Goal: Task Accomplishment & Management: Complete application form

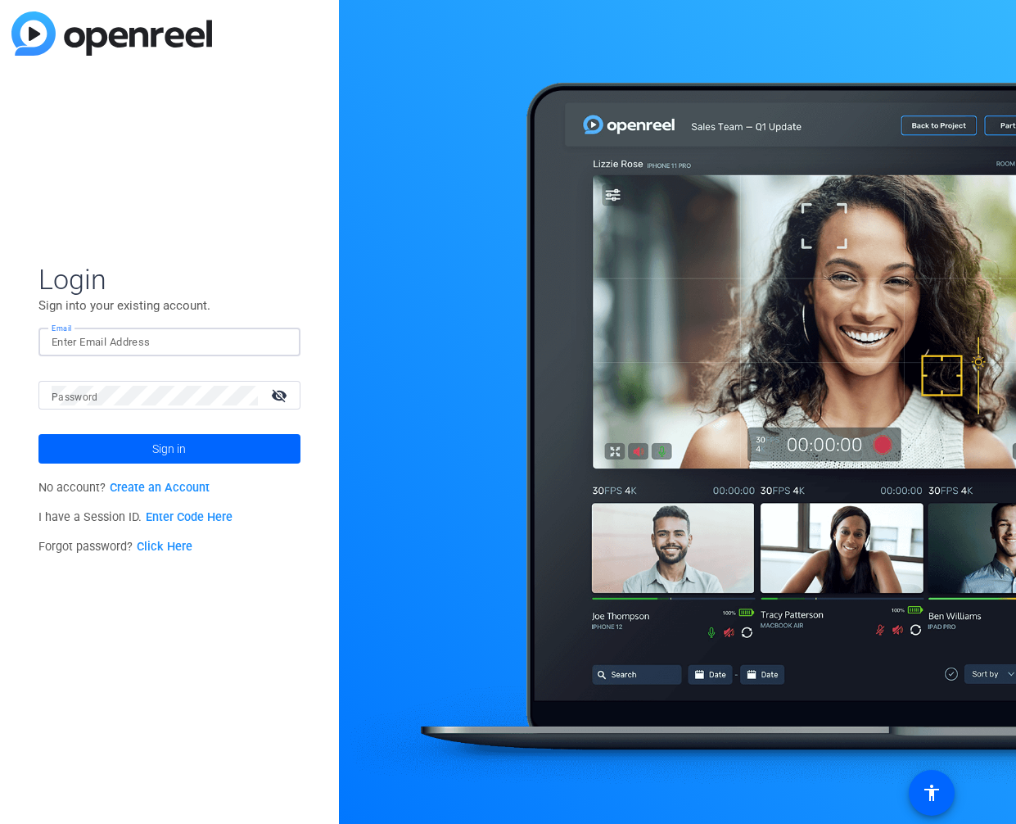
click at [195, 342] on input "Email" at bounding box center [170, 343] width 236 height 20
type input "[PERSON_NAME][EMAIL_ADDRESS][PERSON_NAME][DOMAIN_NAME]"
click at [38, 434] on button "Sign in" at bounding box center [169, 448] width 262 height 29
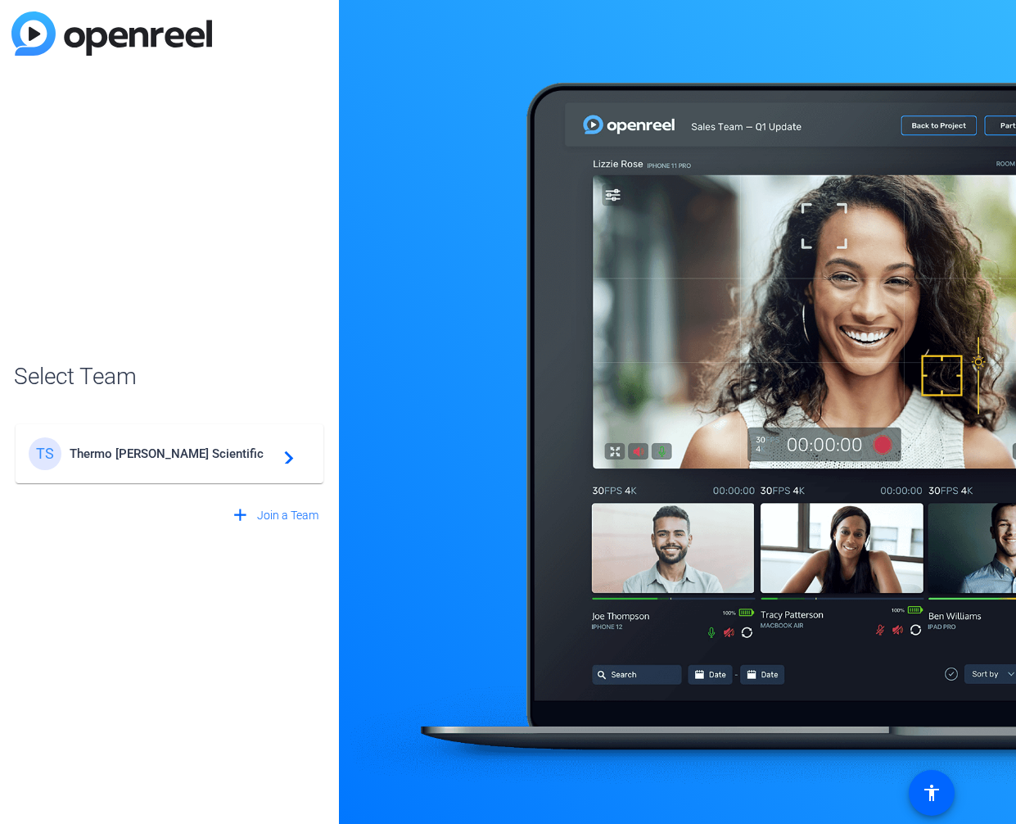
click at [147, 469] on div "TS Thermo [PERSON_NAME] Scientific navigate_next" at bounding box center [170, 453] width 282 height 33
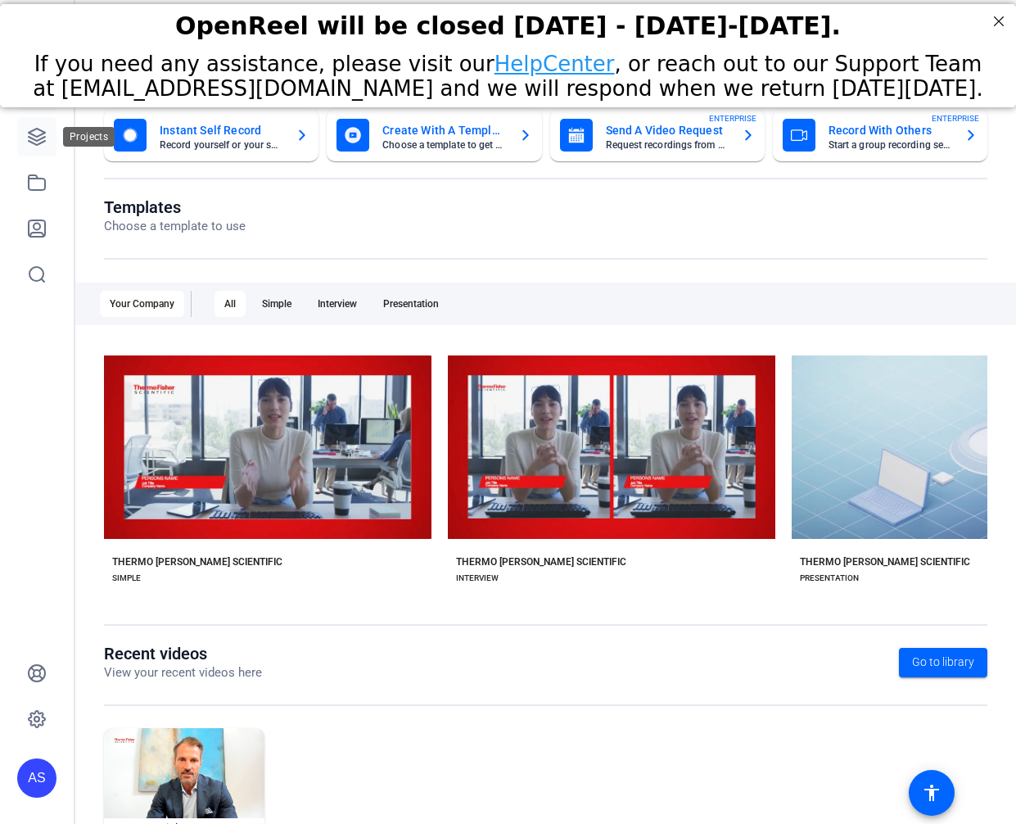
click at [25, 136] on link at bounding box center [36, 136] width 39 height 39
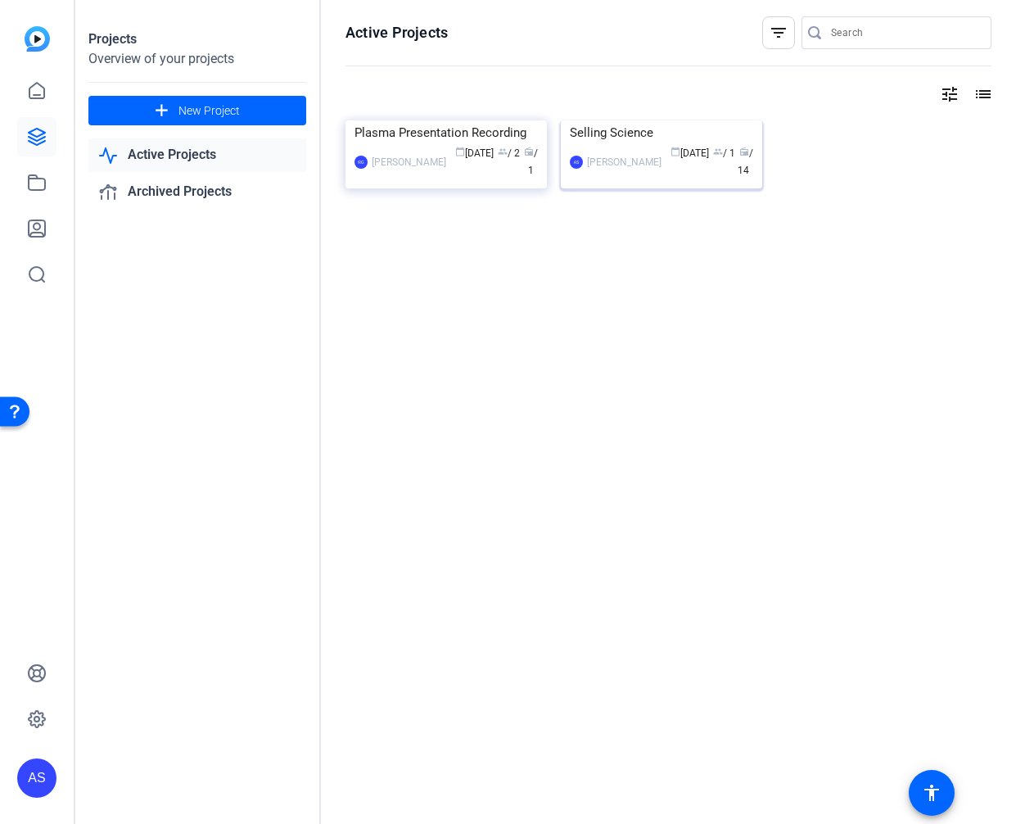
click at [608, 120] on img at bounding box center [661, 120] width 201 height 0
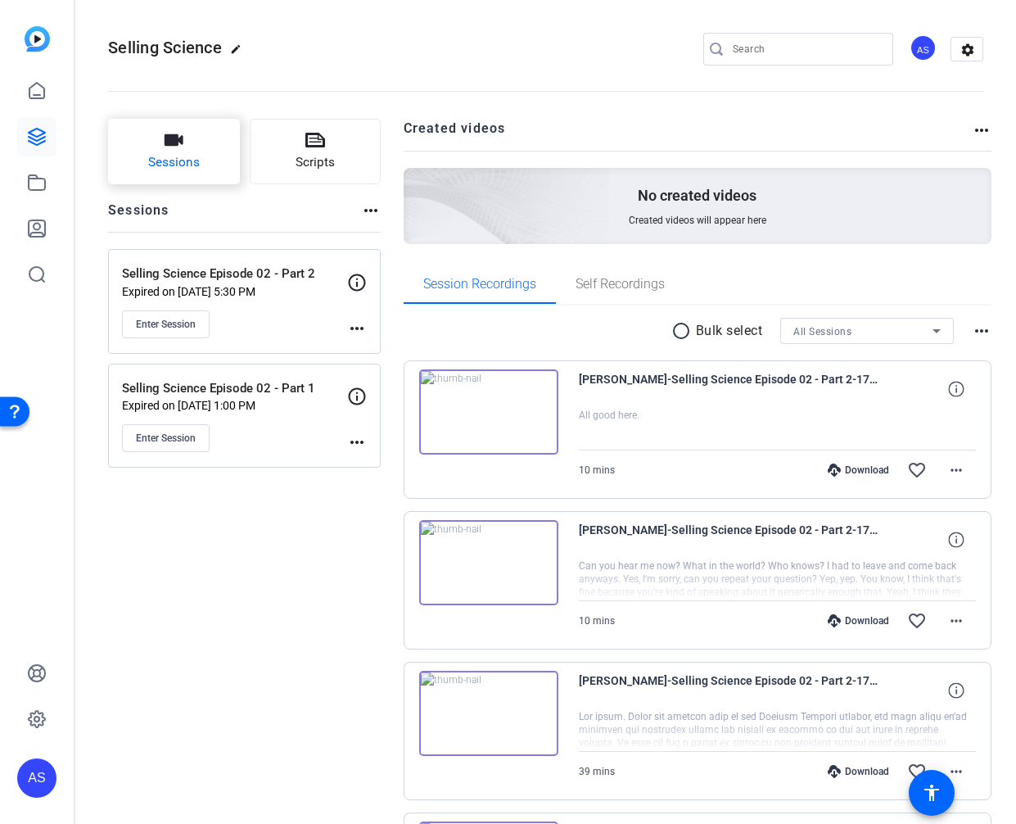
click at [200, 152] on button "Sessions" at bounding box center [174, 152] width 132 height 66
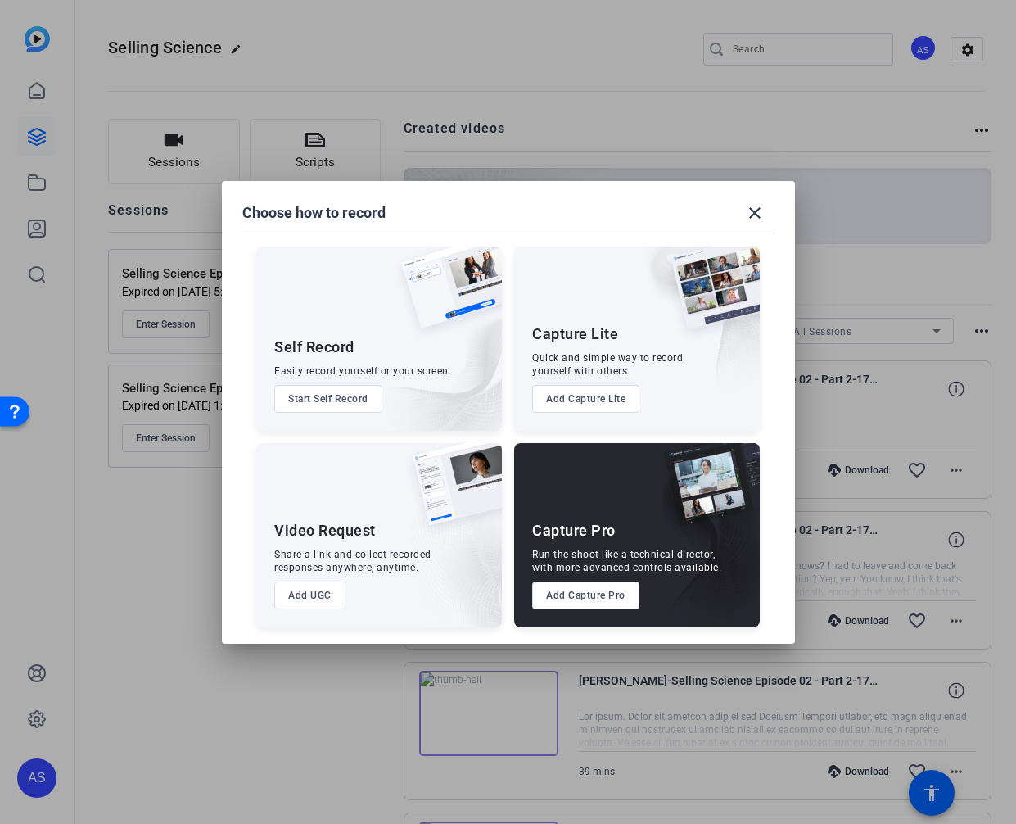
click at [592, 394] on button "Add Capture Lite" at bounding box center [585, 399] width 107 height 28
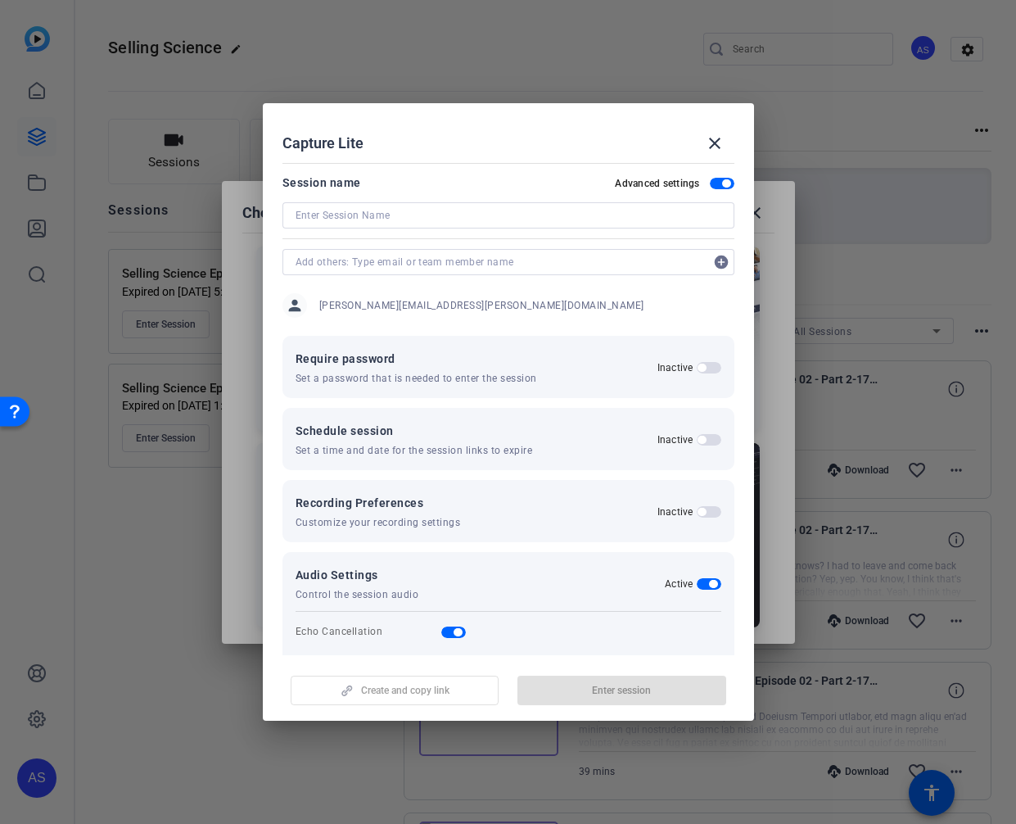
click at [368, 215] on input at bounding box center [509, 216] width 426 height 20
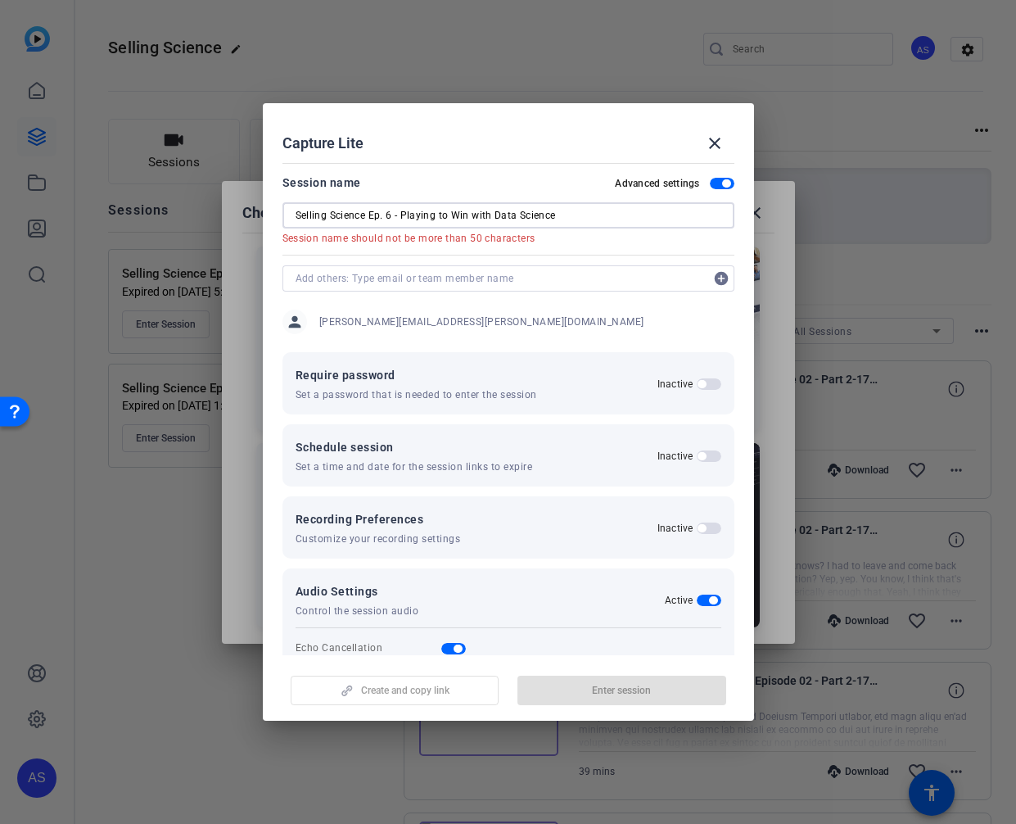
drag, startPoint x: 554, startPoint y: 215, endPoint x: 401, endPoint y: 213, distance: 154.0
click at [401, 213] on input "Selling Science Ep. 6 - Playing to Win with Data Science" at bounding box center [509, 216] width 426 height 20
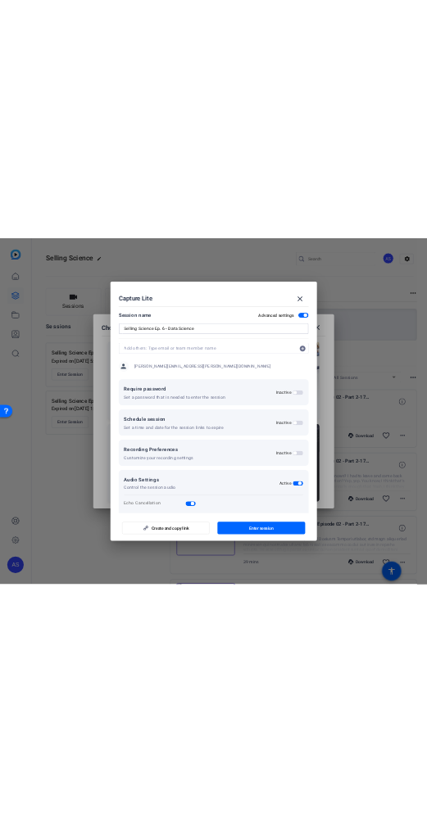
scroll to position [11, 0]
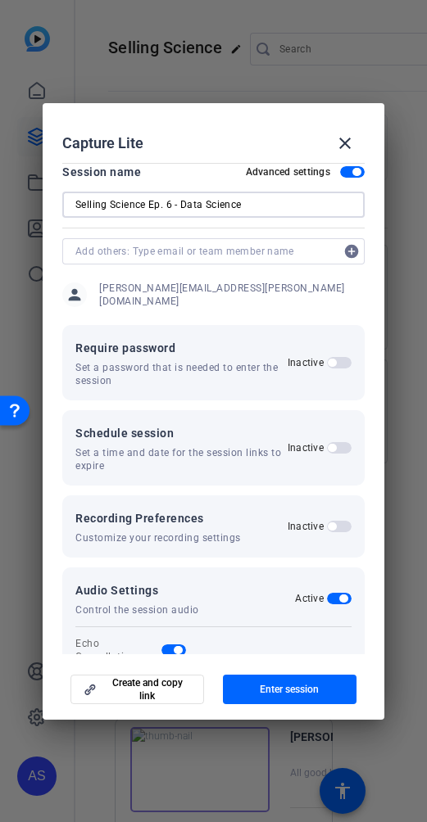
type input "Selling Science Ep. 6 - Data Science"
click at [161, 250] on input "text" at bounding box center [205, 252] width 260 height 20
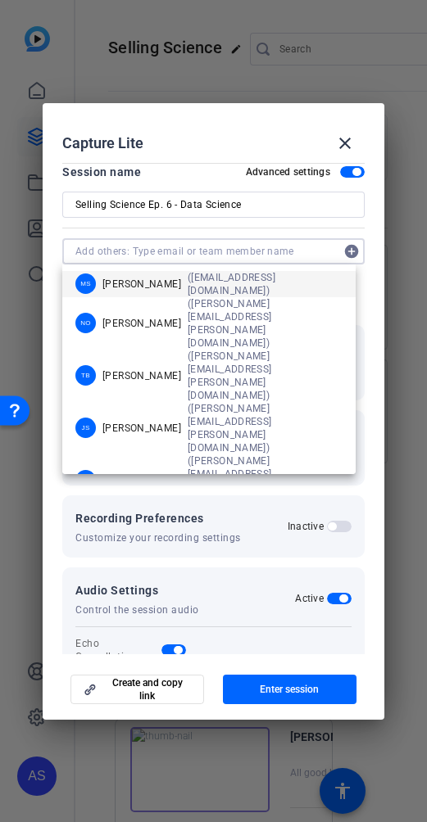
paste input "[PERSON_NAME][EMAIL_ADDRESS][DOMAIN_NAME]"
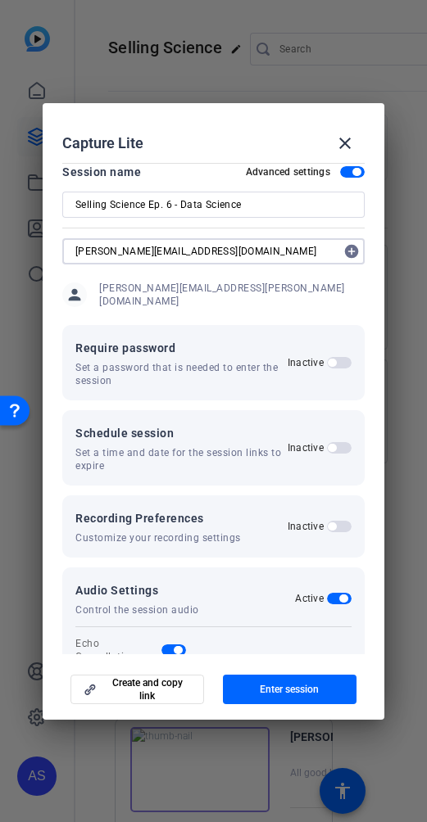
type input "[PERSON_NAME][EMAIL_ADDRESS][DOMAIN_NAME]"
click at [345, 247] on mat-icon "add_circle" at bounding box center [351, 251] width 26 height 26
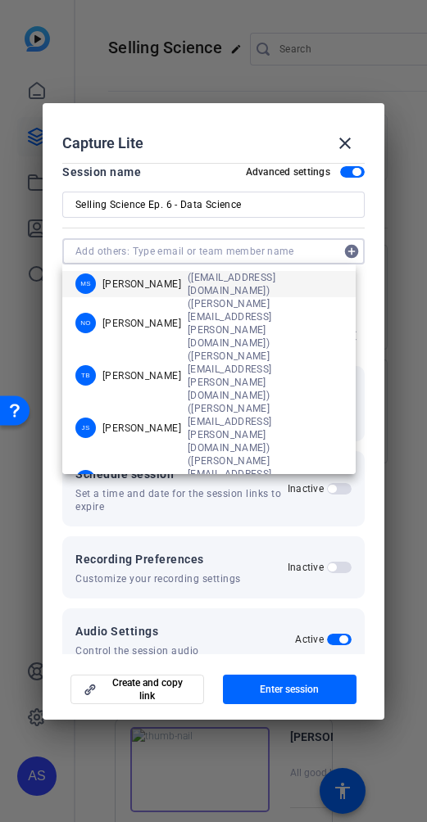
paste input "[EMAIL_ADDRESS][DOMAIN_NAME]"
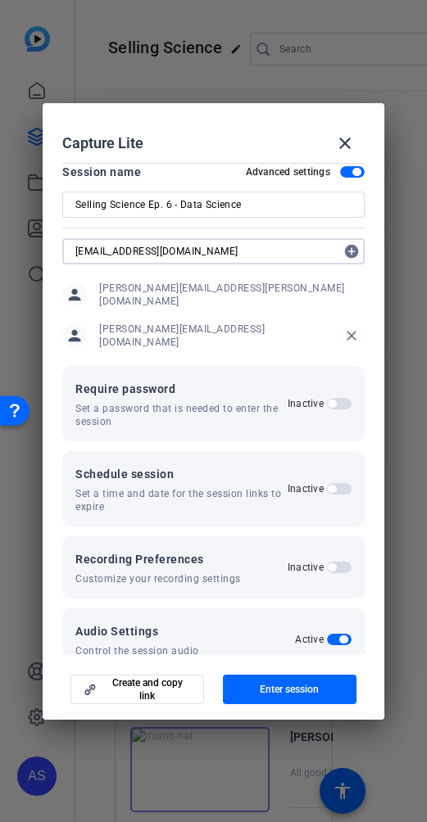
type input "[EMAIL_ADDRESS][DOMAIN_NAME]"
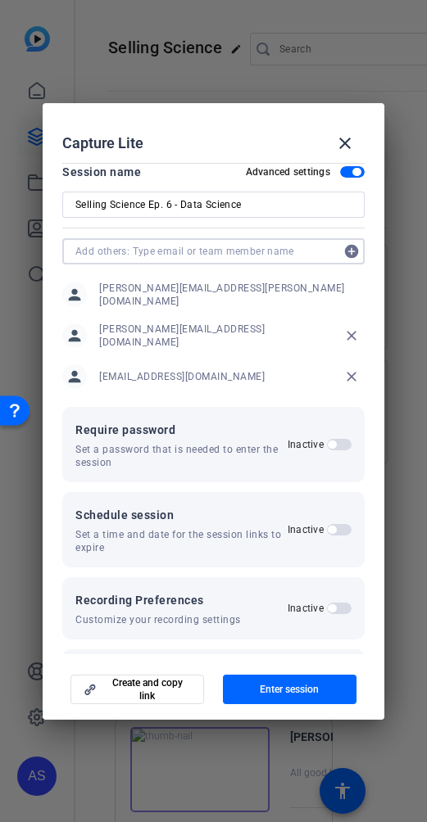
paste input "[PERSON_NAME][EMAIL_ADDRESS][PERSON_NAME][DOMAIN_NAME]"
type input "[PERSON_NAME][EMAIL_ADDRESS][PERSON_NAME][DOMAIN_NAME]"
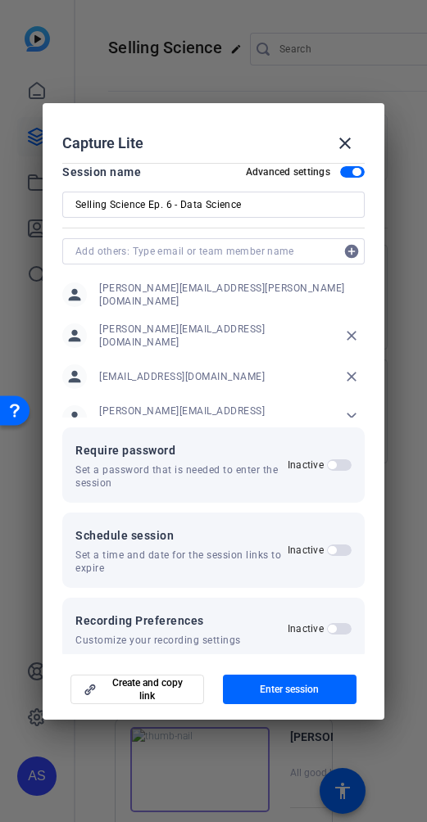
scroll to position [20, 0]
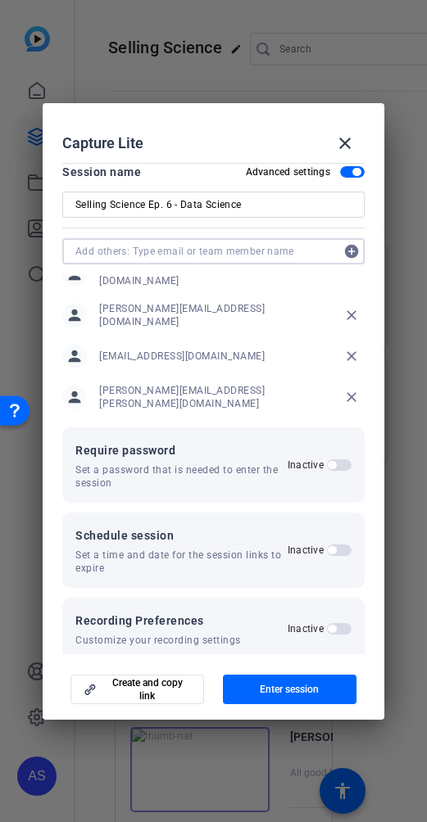
paste input "[EMAIL_ADDRESS][DOMAIN_NAME]"
type input "[EMAIL_ADDRESS][DOMAIN_NAME]"
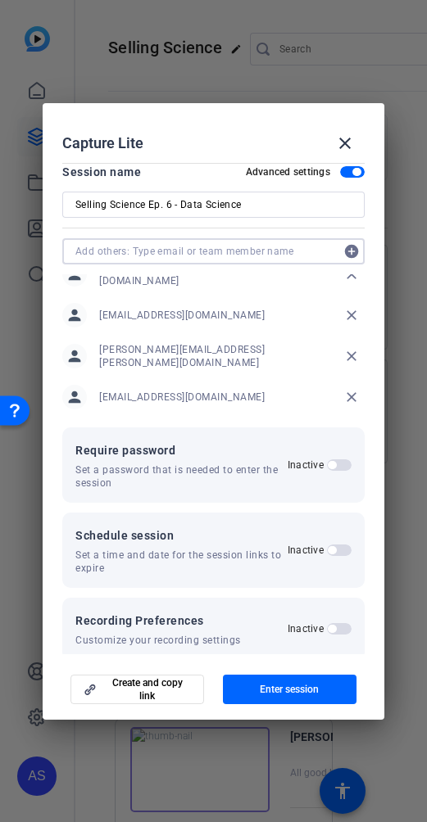
paste input "[PERSON_NAME][EMAIL_ADDRESS][PERSON_NAME][DOMAIN_NAME]"
type input "[PERSON_NAME][EMAIL_ADDRESS][PERSON_NAME][DOMAIN_NAME]"
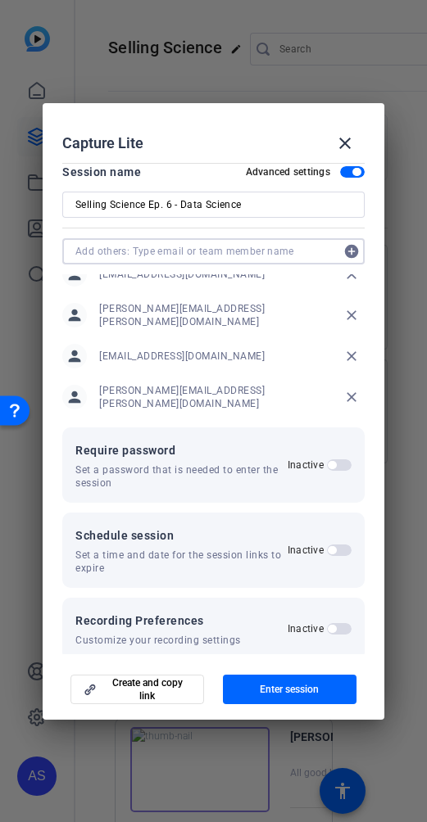
paste input "[PERSON_NAME][EMAIL_ADDRESS][PERSON_NAME][DOMAIN_NAME]"
type input "[PERSON_NAME][EMAIL_ADDRESS][PERSON_NAME][DOMAIN_NAME]"
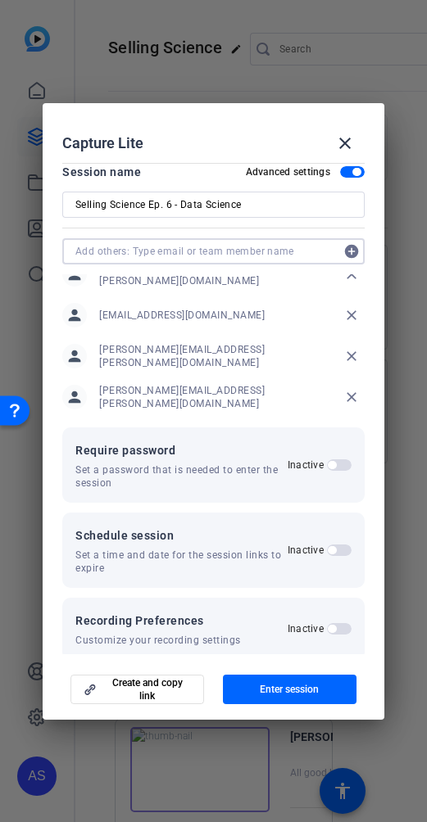
scroll to position [189, 0]
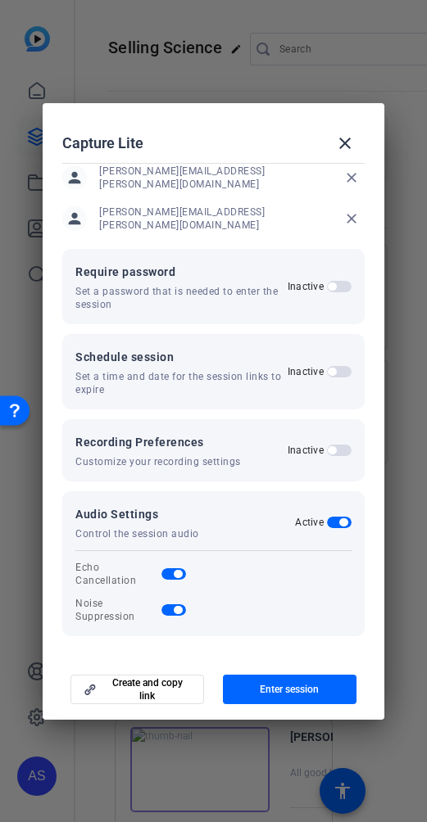
click at [328, 370] on span "button" at bounding box center [332, 372] width 8 height 8
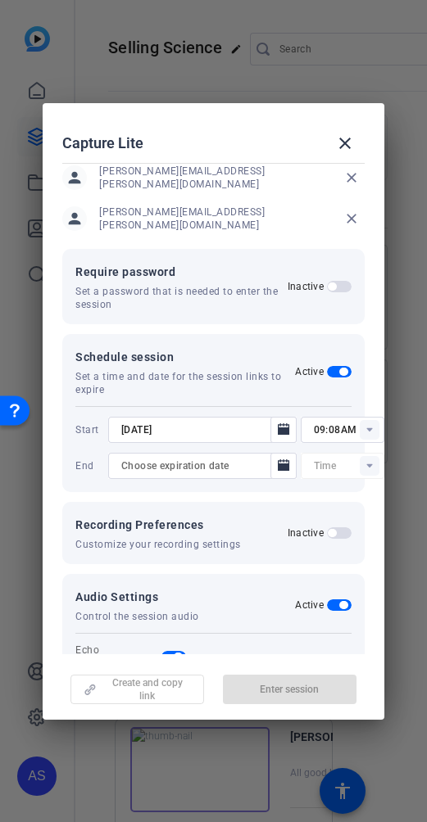
scroll to position [210, 0]
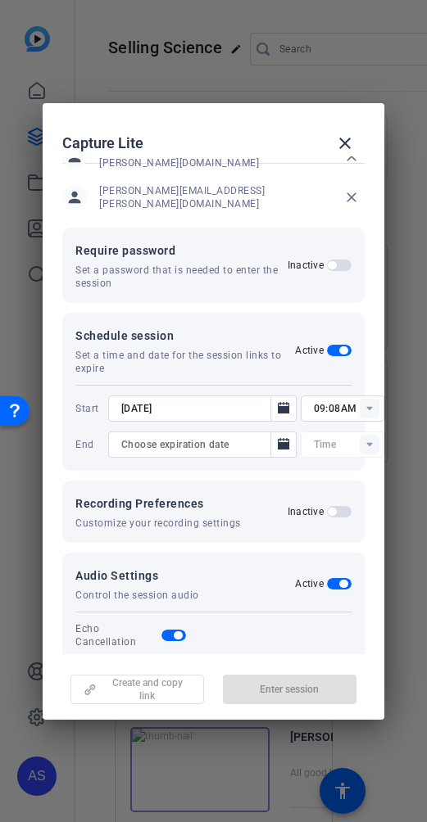
type input "12:00AM"
click at [366, 407] on icon at bounding box center [369, 408] width 6 height 4
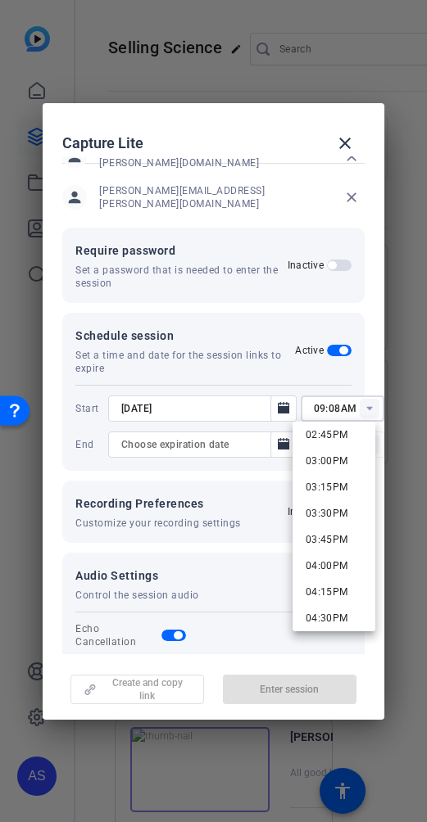
scroll to position [1367, 0]
click at [337, 456] on span "01:15PM" at bounding box center [327, 464] width 43 height 20
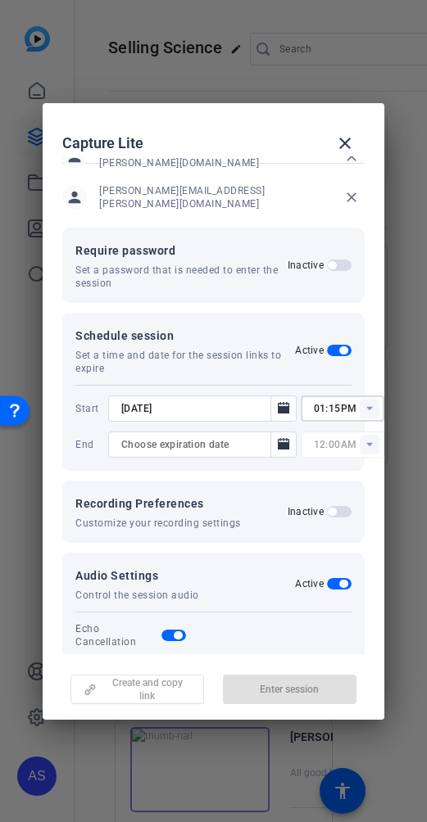
click at [360, 414] on rect at bounding box center [370, 409] width 20 height 20
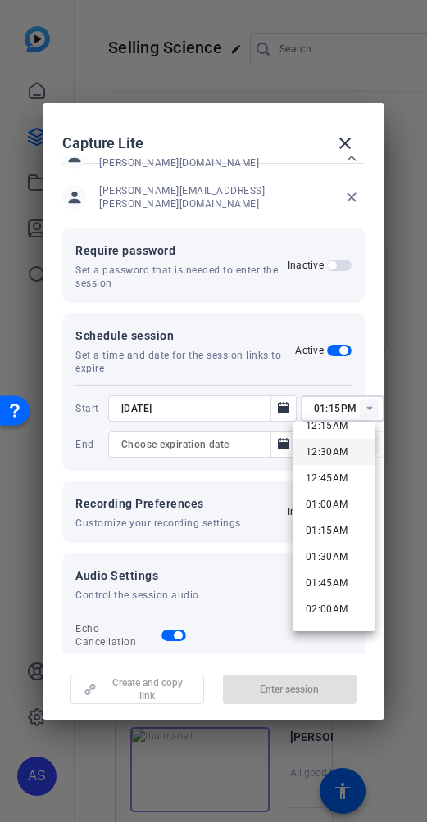
scroll to position [52, 0]
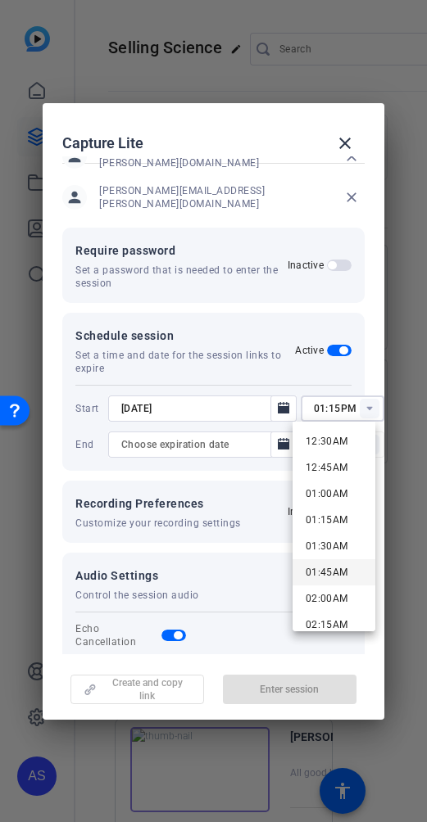
click at [325, 563] on span "01:45AM" at bounding box center [327, 573] width 43 height 20
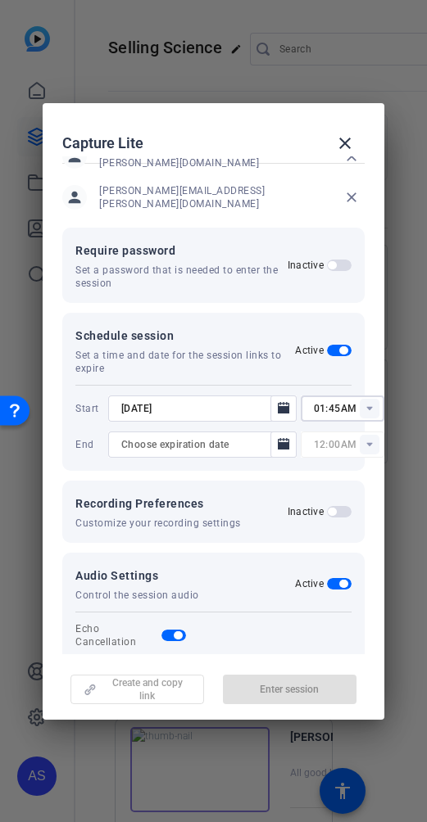
click at [360, 416] on rect at bounding box center [370, 409] width 20 height 20
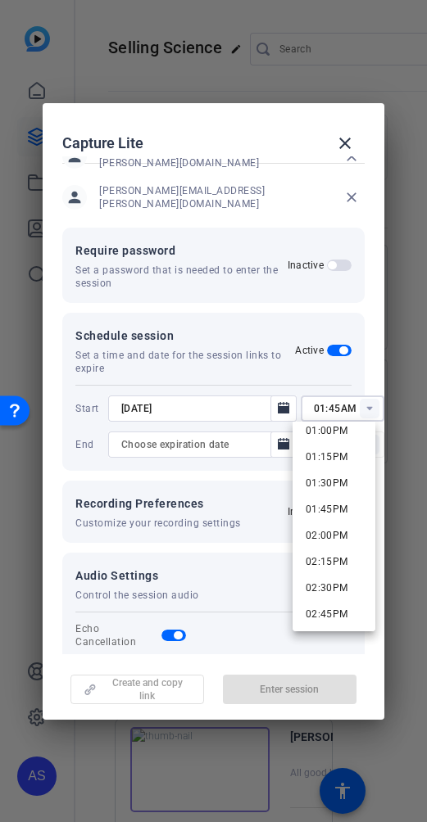
scroll to position [1353, 0]
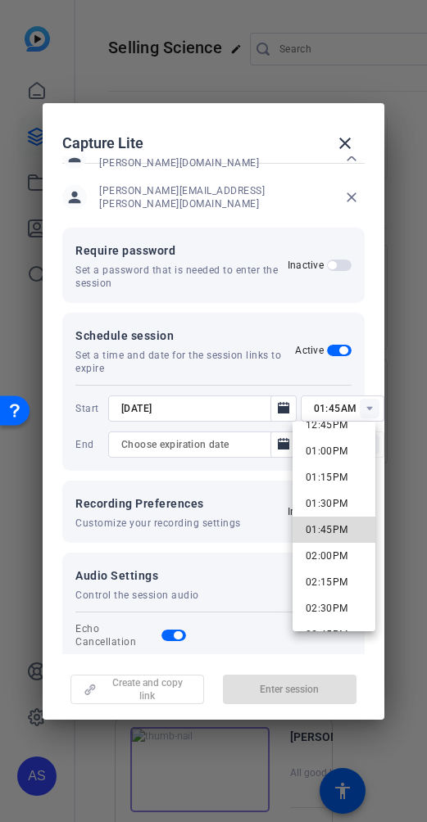
click at [334, 520] on span "01:45PM" at bounding box center [327, 530] width 43 height 20
type input "01:45PM"
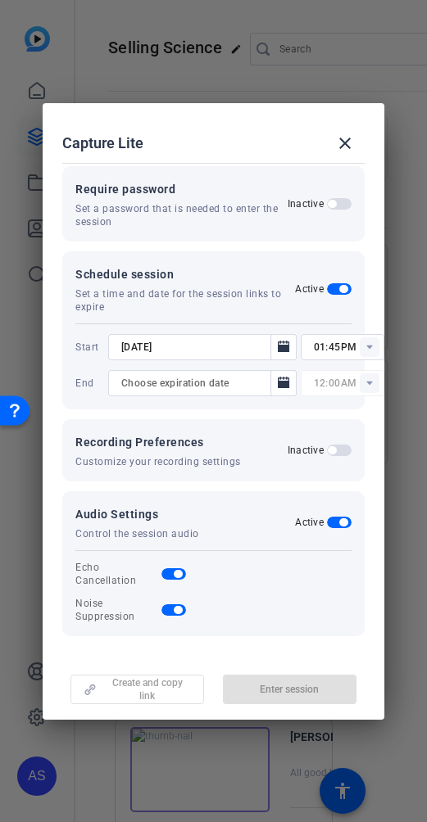
scroll to position [262, 0]
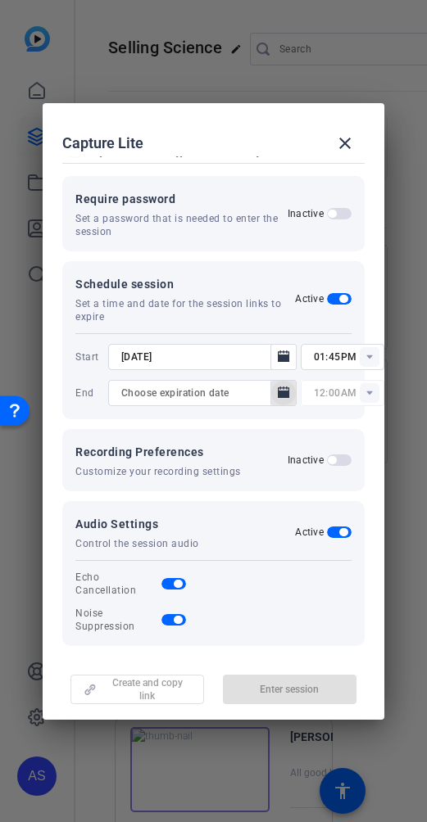
click at [277, 390] on icon "Open calendar" at bounding box center [283, 393] width 13 height 20
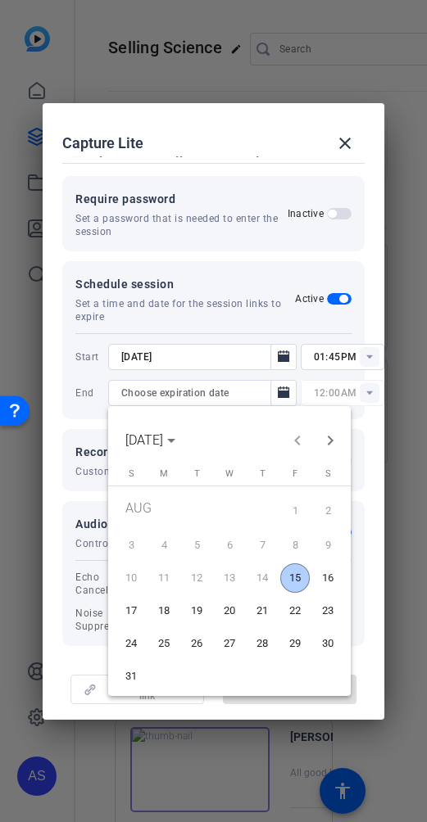
click at [294, 568] on span "15" at bounding box center [294, 578] width 29 height 29
type input "[DATE]"
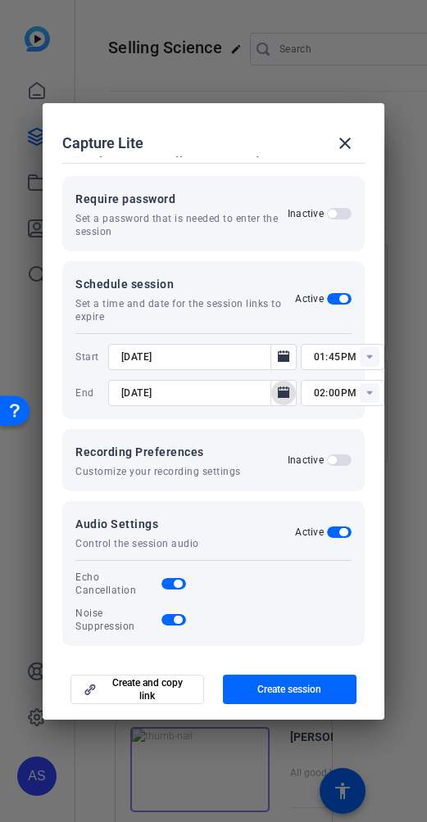
click at [360, 390] on rect at bounding box center [370, 393] width 20 height 20
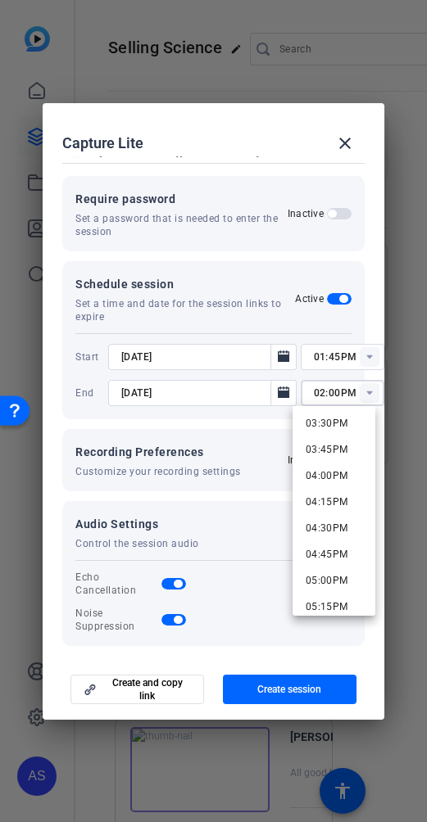
scroll to position [1687, 0]
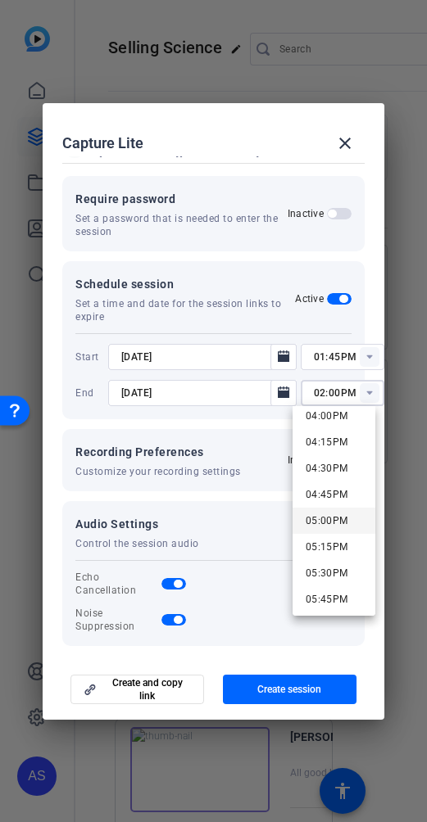
click at [319, 519] on span "05:00PM" at bounding box center [327, 520] width 43 height 11
type input "05:00PM"
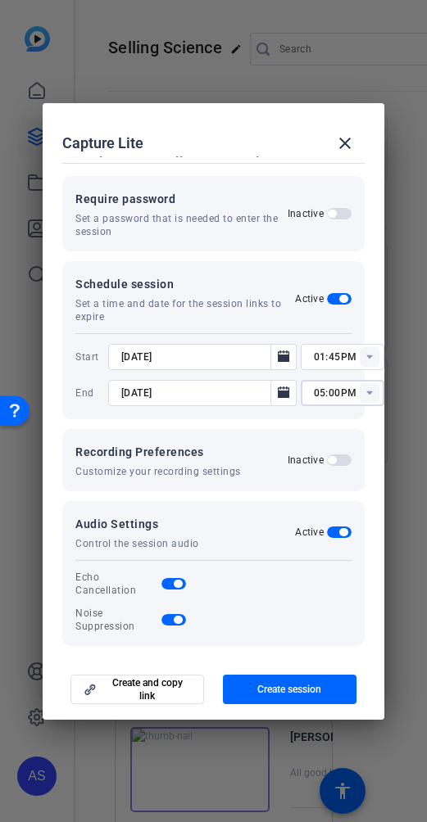
click at [222, 437] on div "Recording Preferences Customize your recording settings Inactive" at bounding box center [213, 460] width 302 height 62
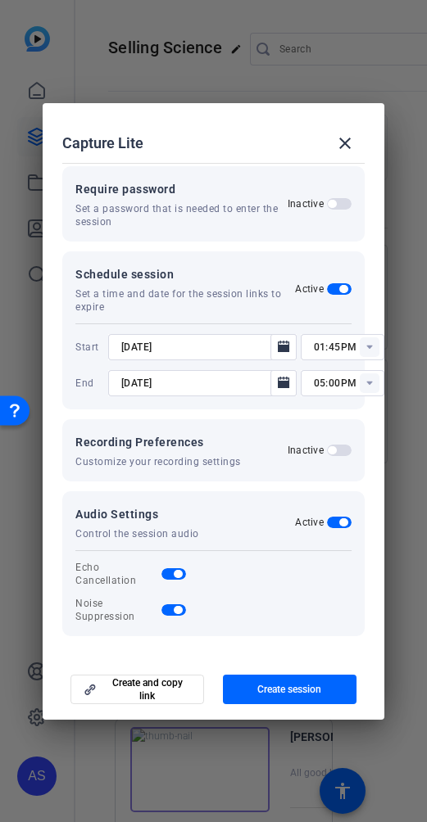
click at [328, 450] on span "button" at bounding box center [332, 450] width 8 height 8
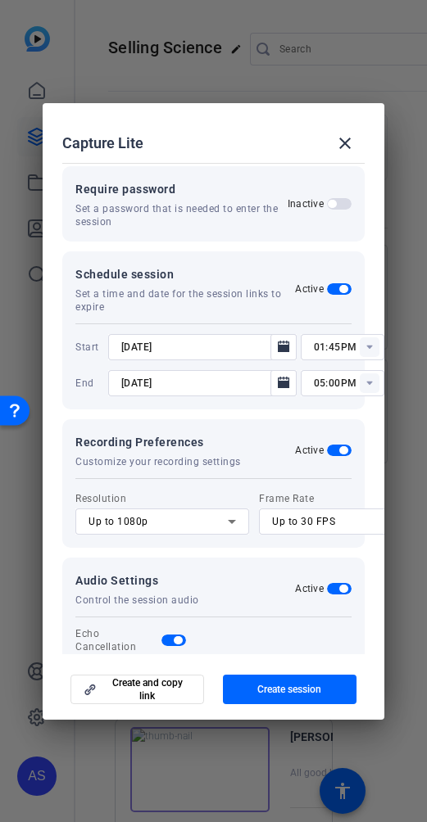
scroll to position [303, 0]
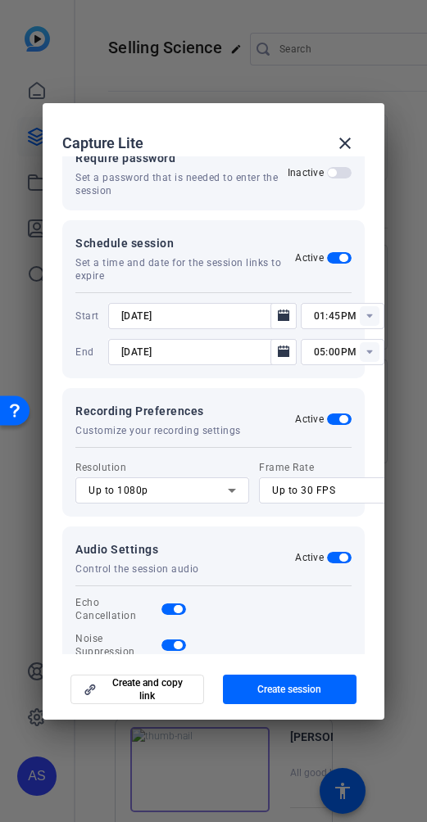
drag, startPoint x: 378, startPoint y: 716, endPoint x: 347, endPoint y: 657, distance: 66.7
click at [403, 737] on div "Choose how to record close Self Record Easily record yourself or your screen. S…" at bounding box center [213, 411] width 427 height 822
click at [180, 485] on div "Up to 1080p" at bounding box center [157, 491] width 139 height 20
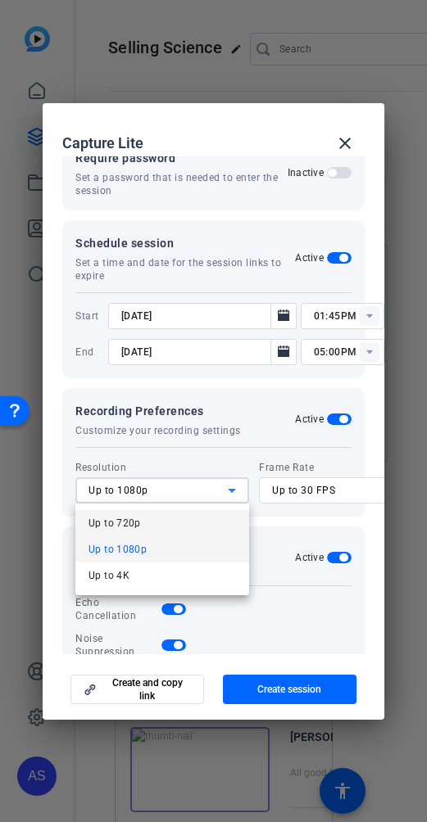
click at [171, 514] on mat-option "Up to 720p" at bounding box center [162, 523] width 174 height 26
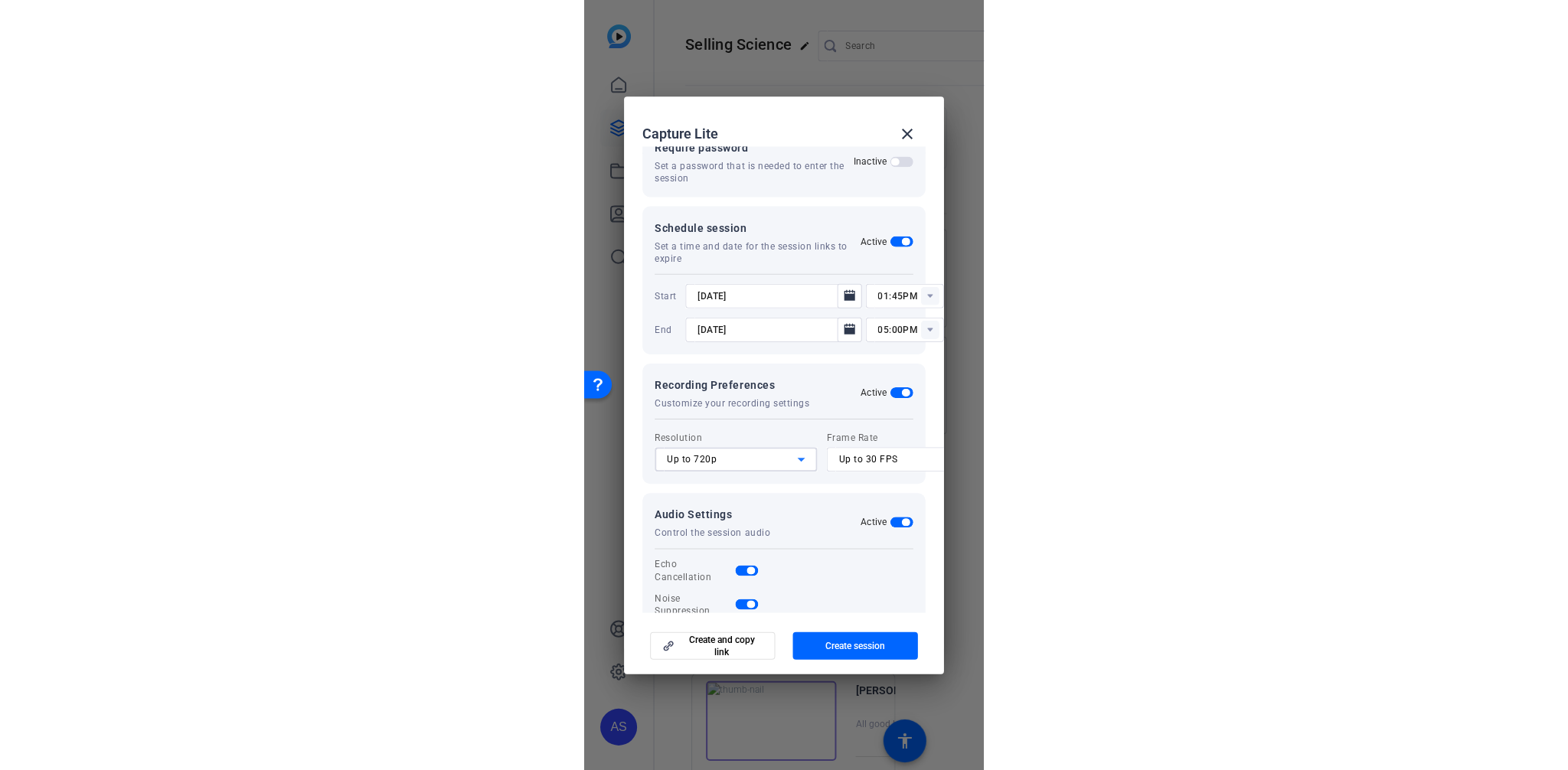
scroll to position [324, 0]
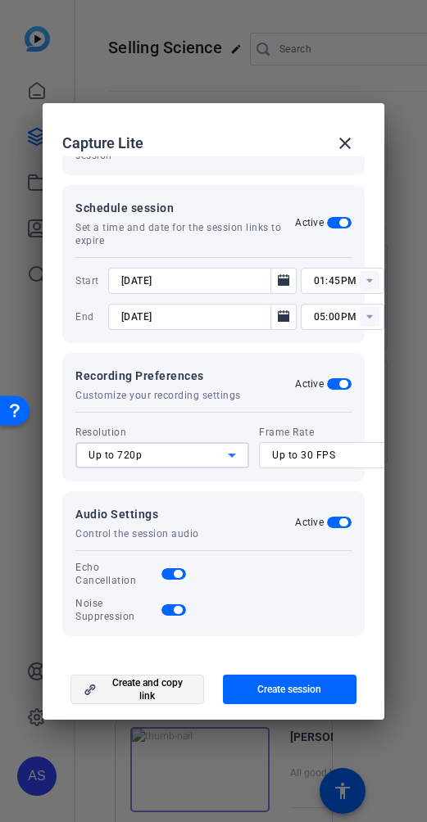
click at [156, 689] on span "Create and copy link" at bounding box center [147, 690] width 88 height 26
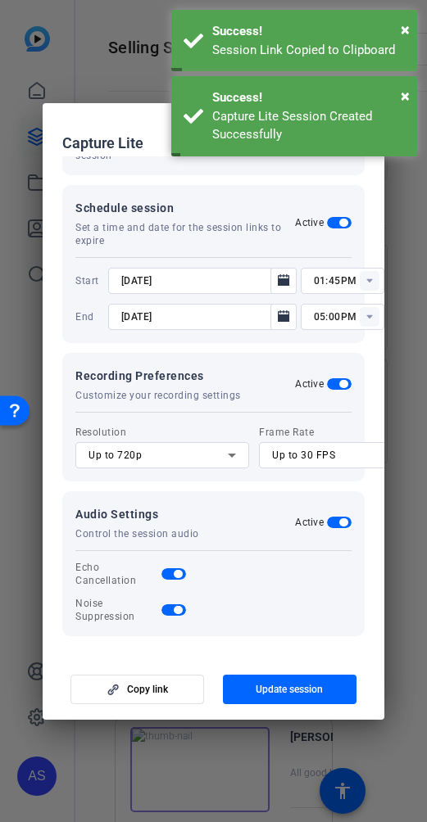
click at [405, 386] on div at bounding box center [213, 411] width 427 height 822
